Goal: Task Accomplishment & Management: Complete application form

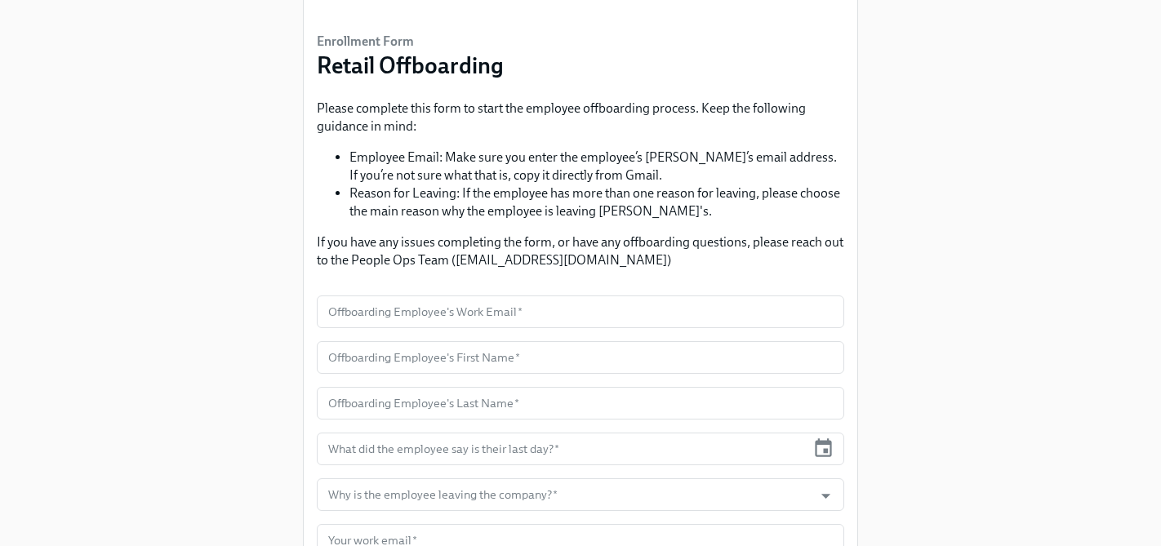
scroll to position [104, 0]
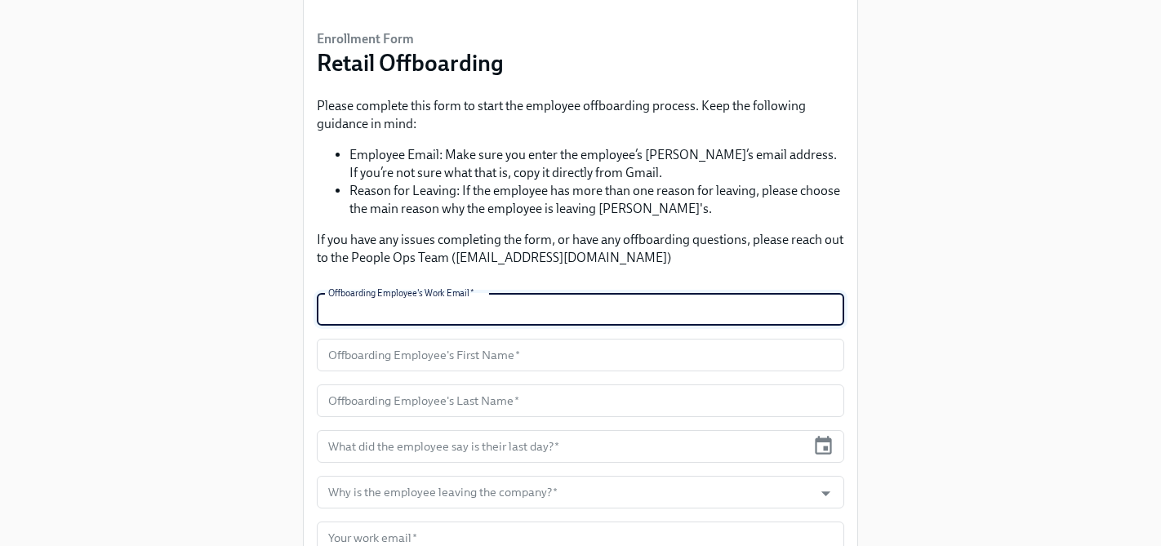
click at [412, 319] on input "text" at bounding box center [580, 309] width 527 height 33
type input "[EMAIL_ADDRESS][DOMAIN_NAME]"
click at [465, 355] on input "text" at bounding box center [580, 355] width 527 height 33
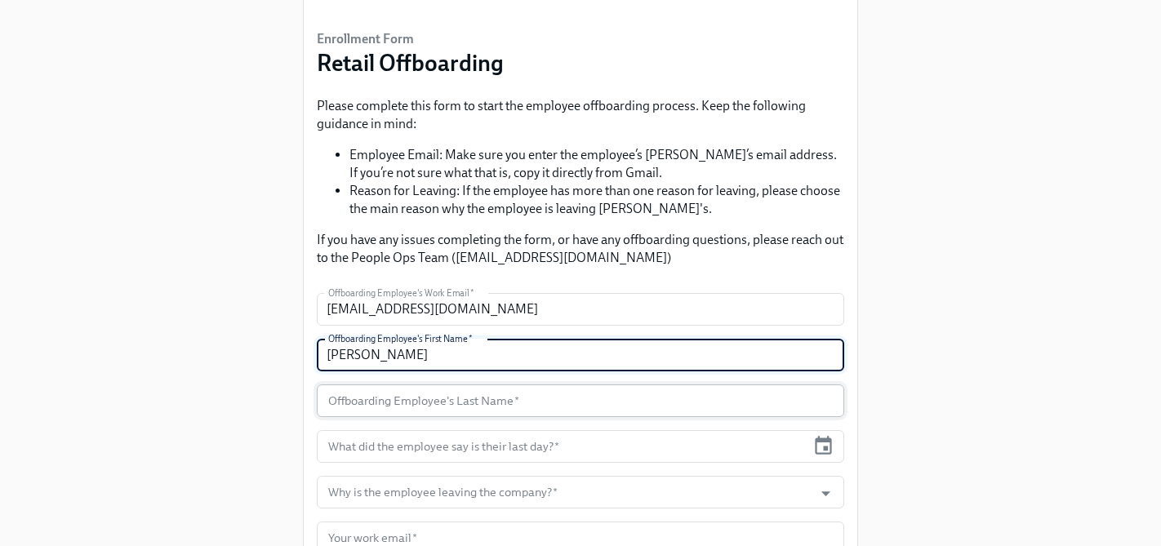
type input "[PERSON_NAME]"
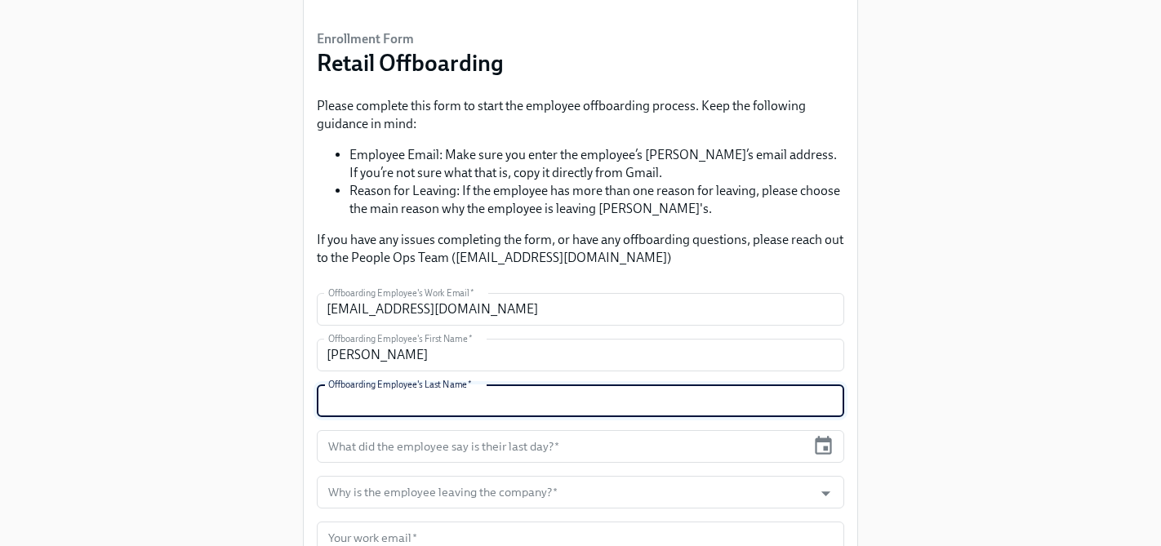
click at [466, 397] on input "text" at bounding box center [580, 400] width 527 height 33
type input "[PERSON_NAME]"
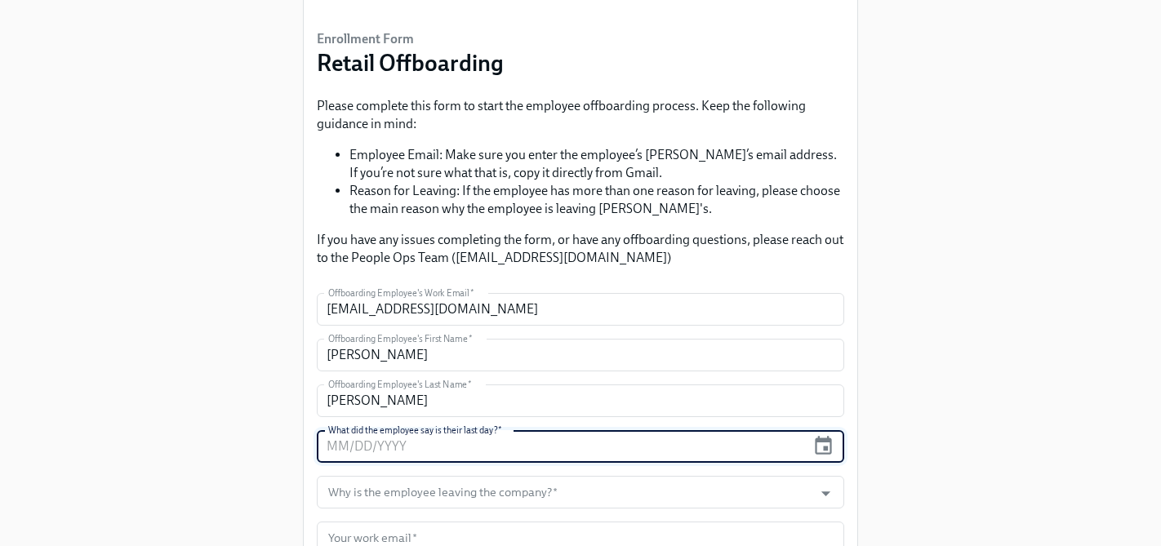
click at [481, 445] on input "text" at bounding box center [561, 446] width 489 height 33
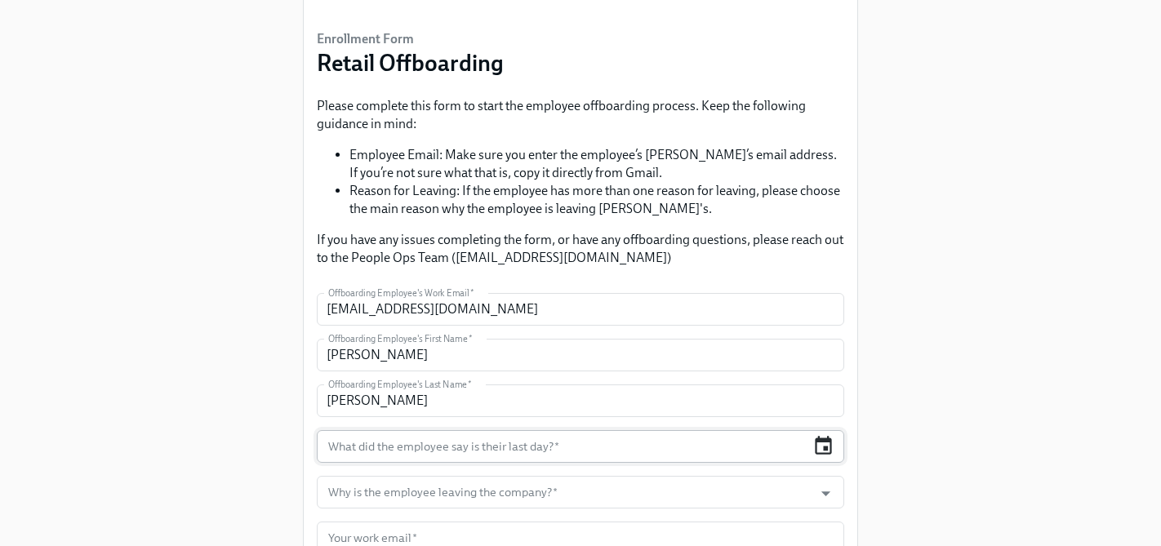
click at [824, 451] on icon "button" at bounding box center [823, 446] width 22 height 22
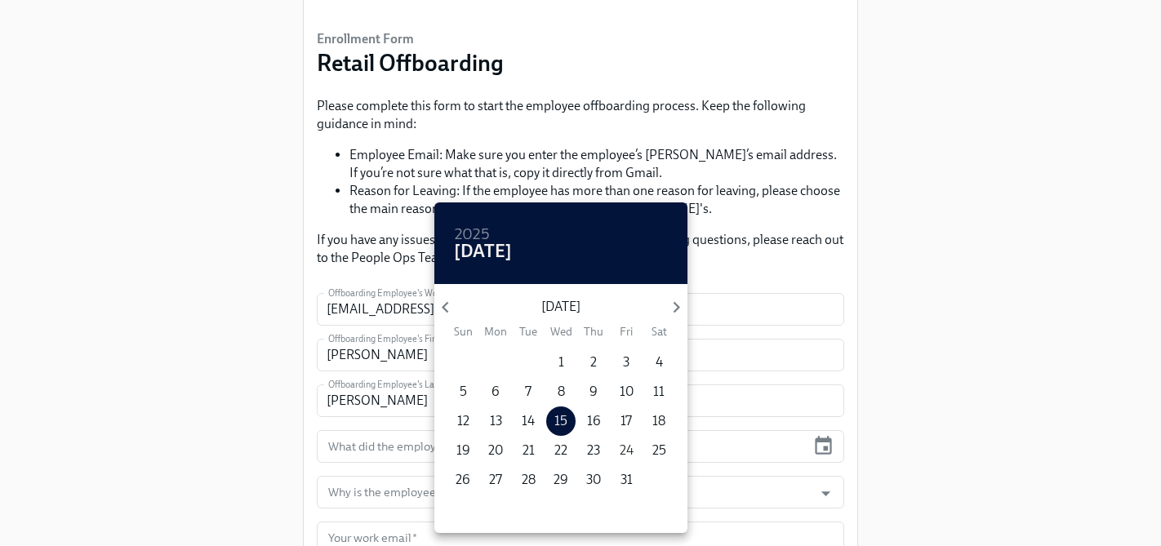
click at [628, 450] on p "24" at bounding box center [626, 451] width 14 height 18
type input "[DATE]"
click at [887, 402] on div at bounding box center [580, 273] width 1161 height 546
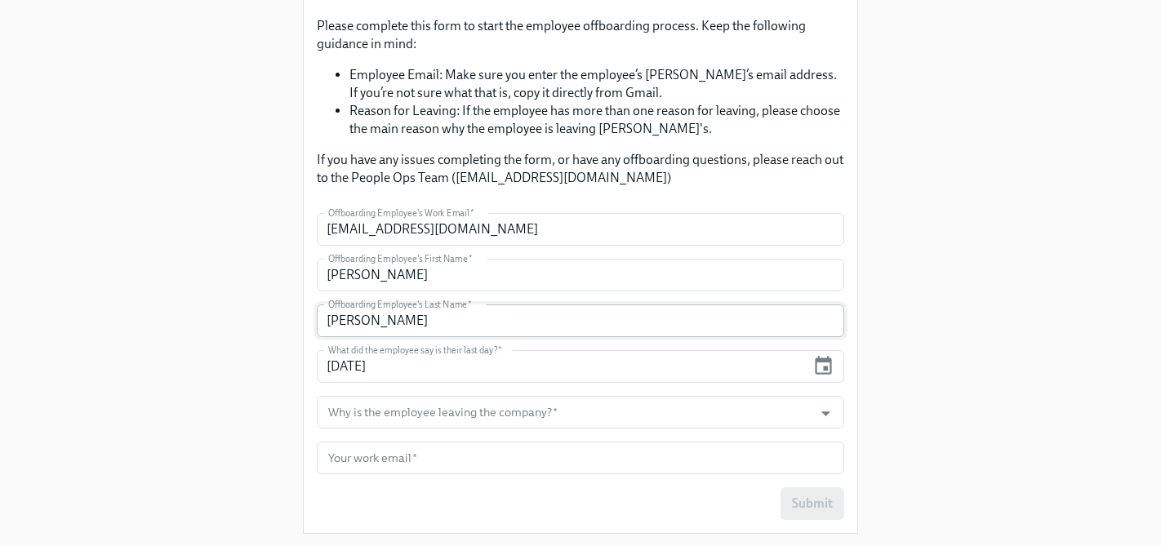
scroll to position [189, 0]
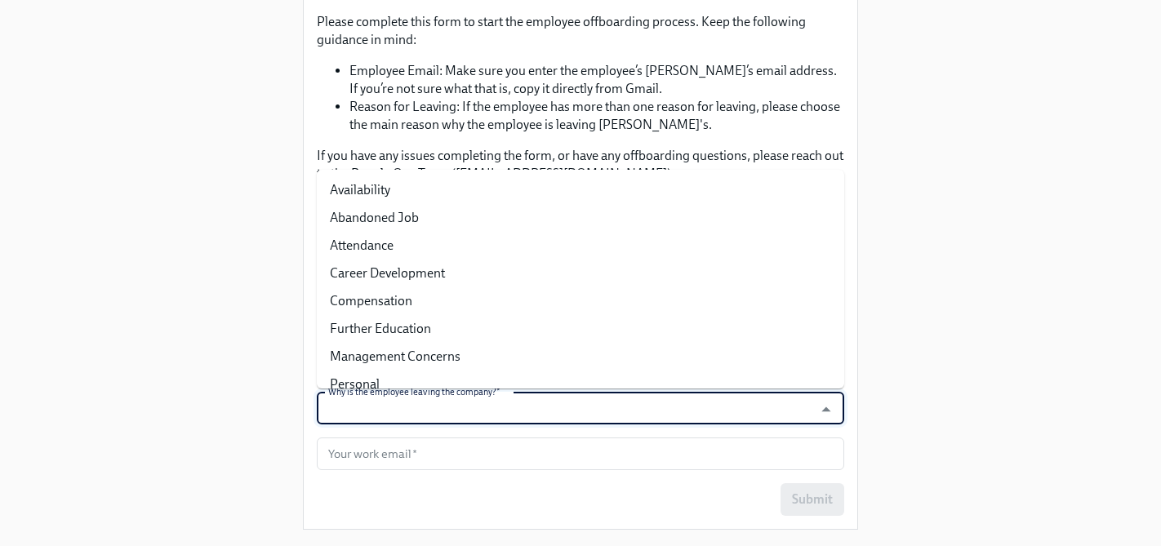
click at [604, 416] on input "Why is the employee leaving the company?   *" at bounding box center [565, 408] width 480 height 33
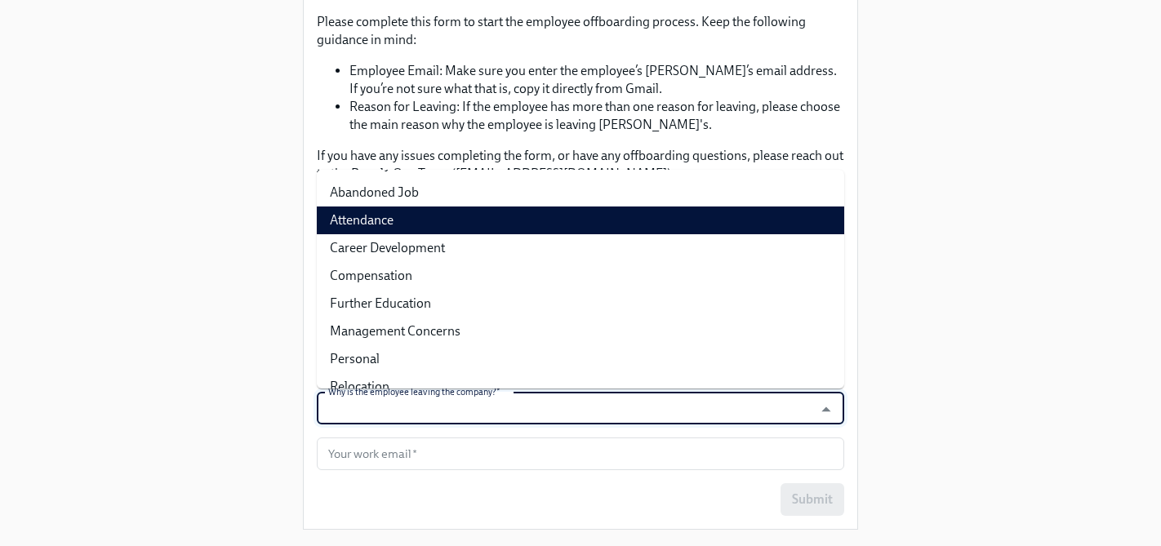
scroll to position [26, 0]
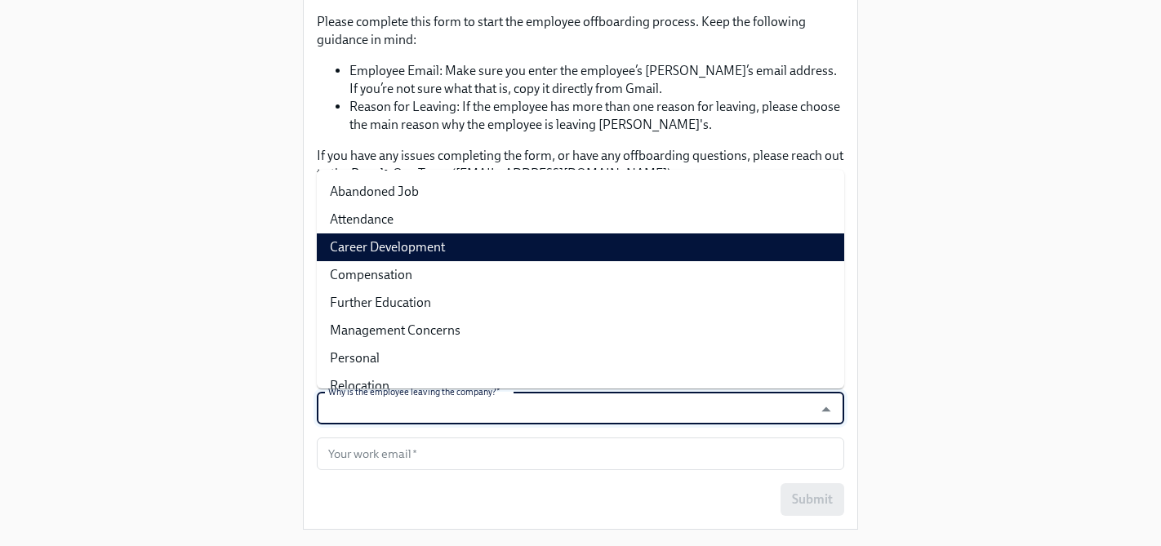
click at [508, 249] on li "Career Development" at bounding box center [580, 247] width 527 height 28
type input "Career Development"
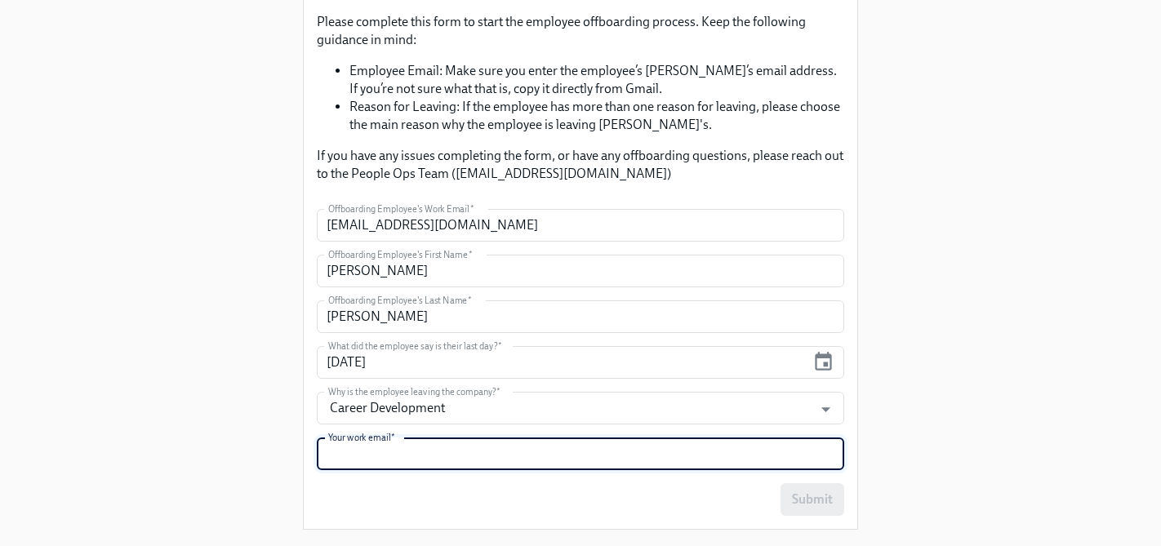
click at [474, 459] on input "text" at bounding box center [580, 453] width 527 height 33
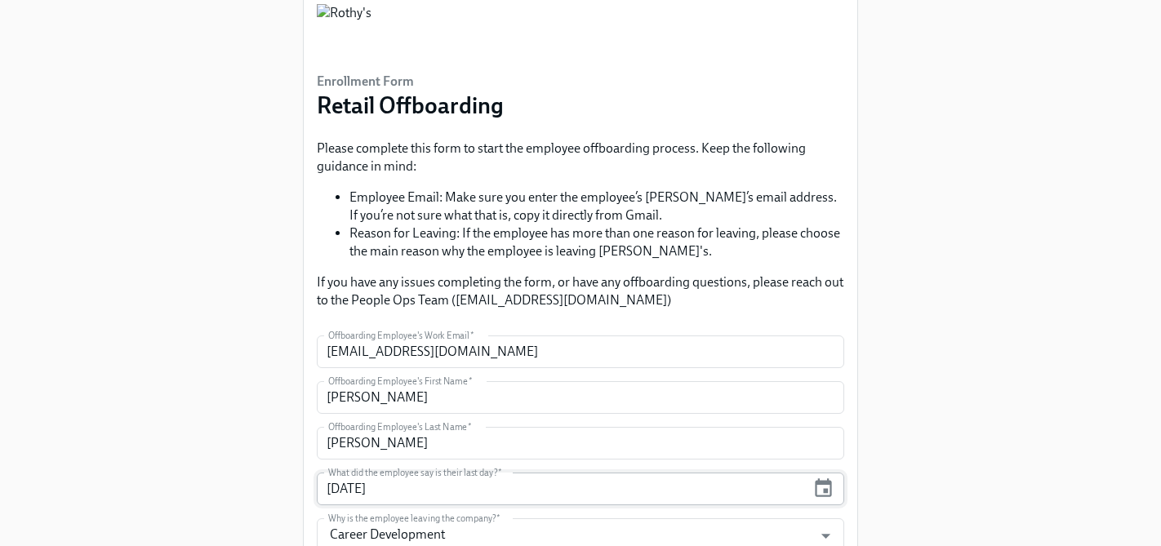
scroll to position [63, 0]
type input "[PERSON_NAME][EMAIL_ADDRESS][DOMAIN_NAME]"
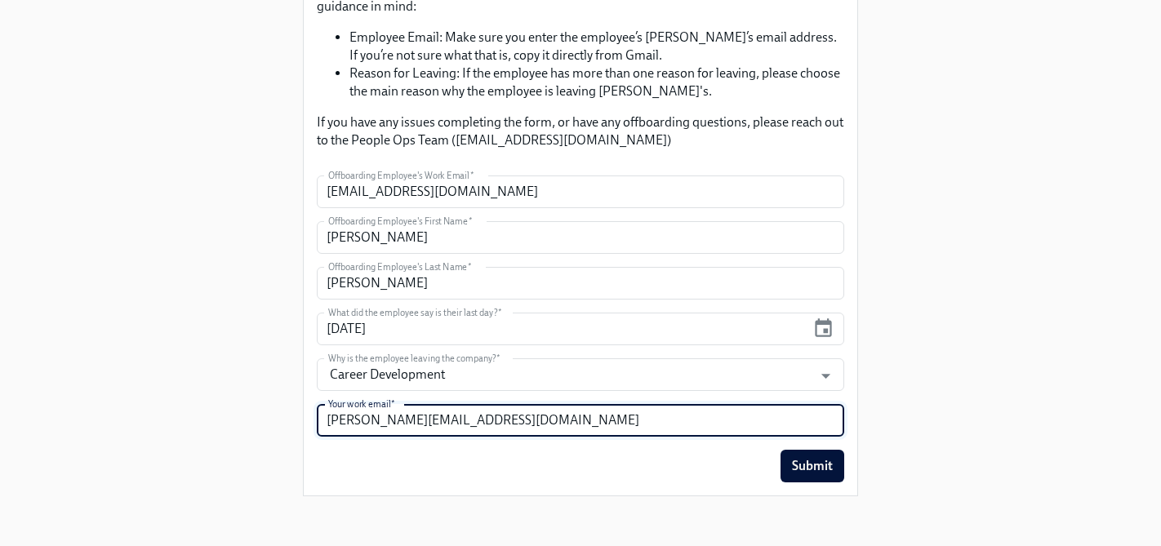
scroll to position [224, 0]
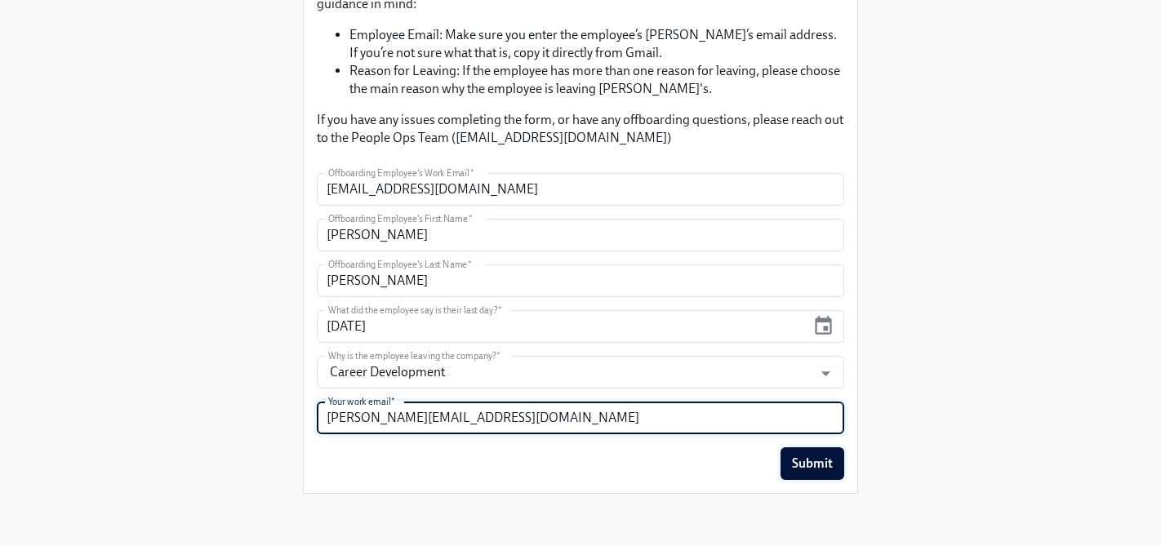
click at [821, 463] on span "Submit" at bounding box center [812, 463] width 41 height 16
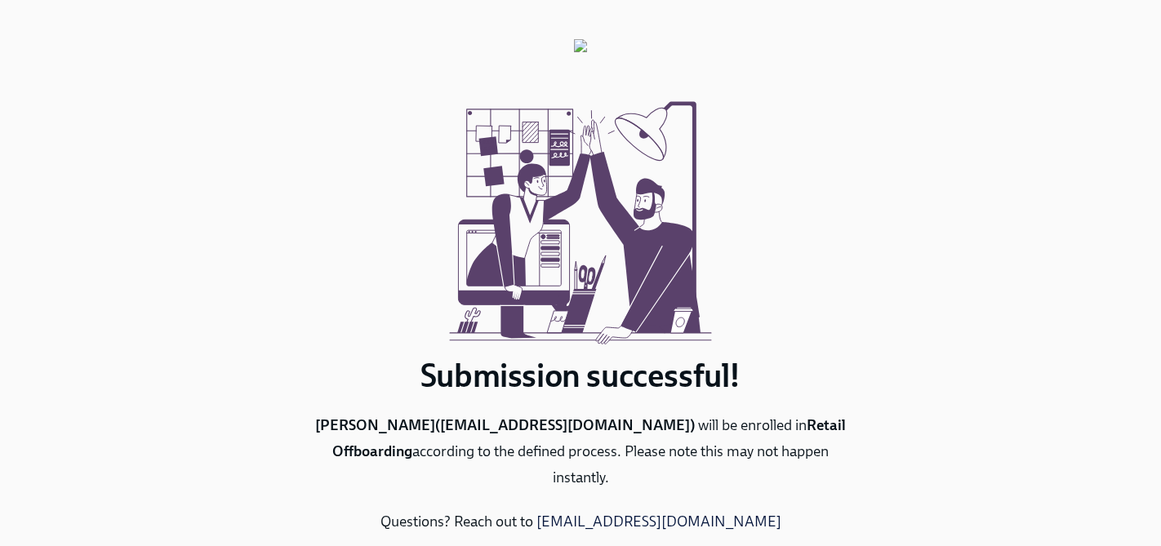
scroll to position [66, 0]
